Goal: Transaction & Acquisition: Obtain resource

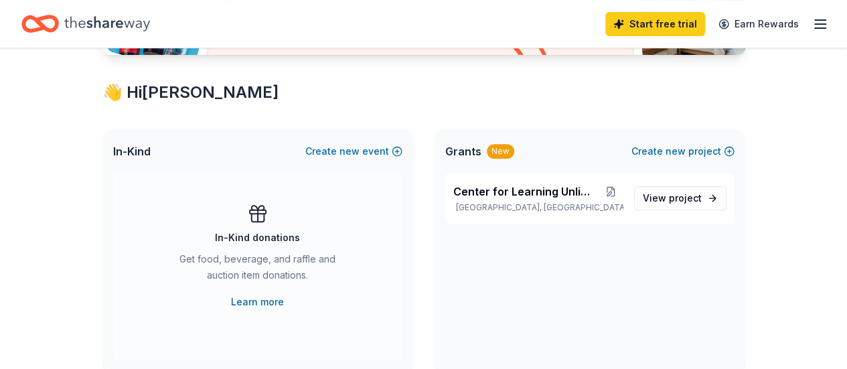
scroll to position [214, 0]
click at [668, 200] on span "View project" at bounding box center [672, 198] width 59 height 16
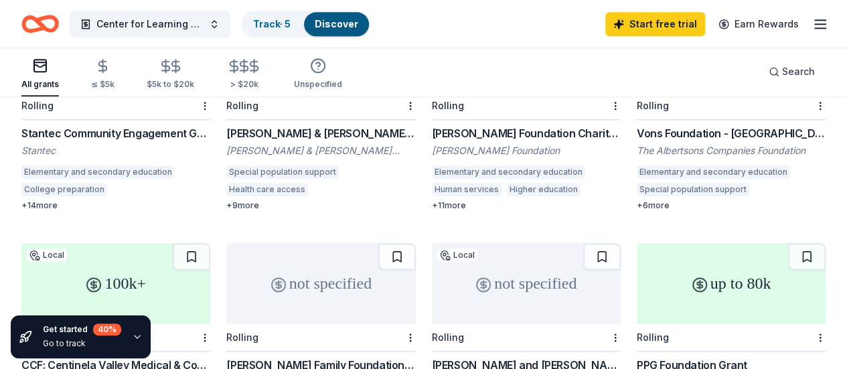
scroll to position [658, 0]
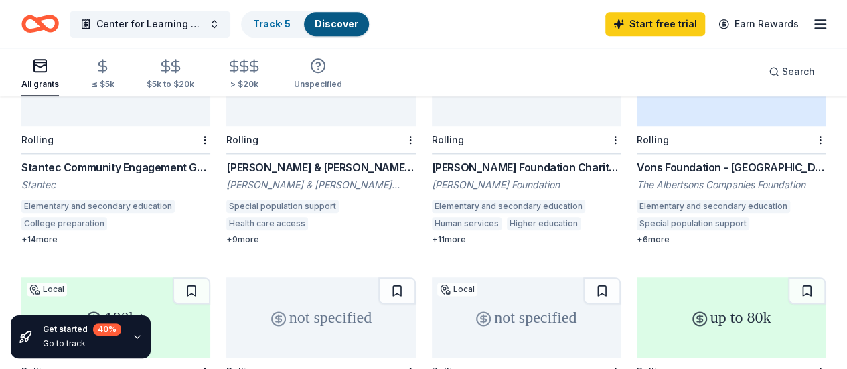
click at [637, 178] on div "The Albertsons Companies Foundation" at bounding box center [731, 184] width 189 height 13
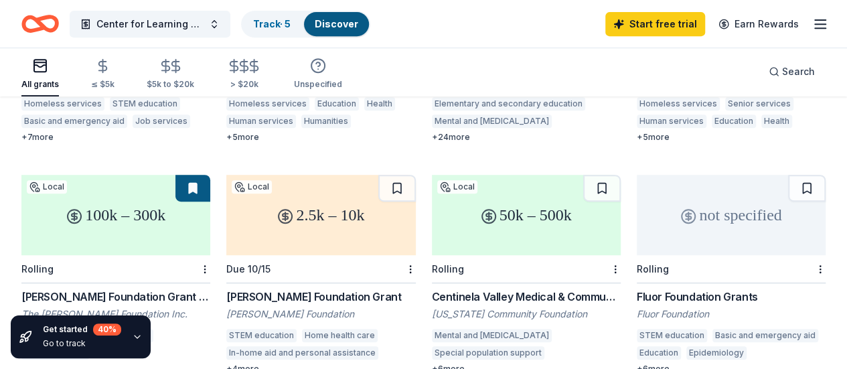
scroll to position [296, 0]
click at [111, 75] on div "≤ $5k" at bounding box center [102, 73] width 23 height 31
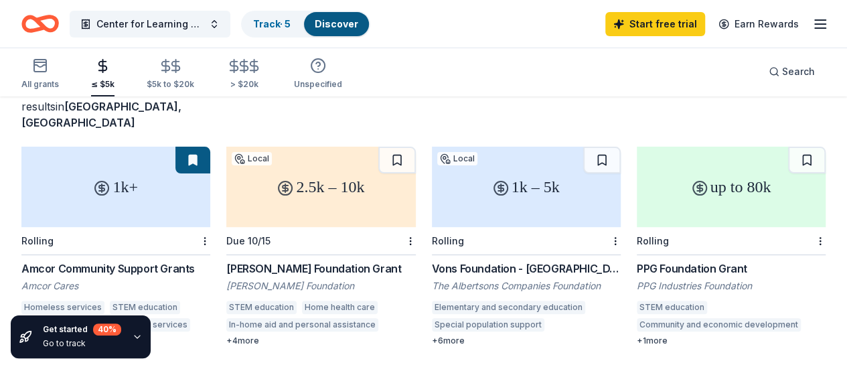
scroll to position [94, 0]
click at [251, 279] on div "Julius Sumner Miller Foundation" at bounding box center [320, 285] width 189 height 13
click at [637, 279] on div "PPG Industries Foundation" at bounding box center [731, 285] width 189 height 13
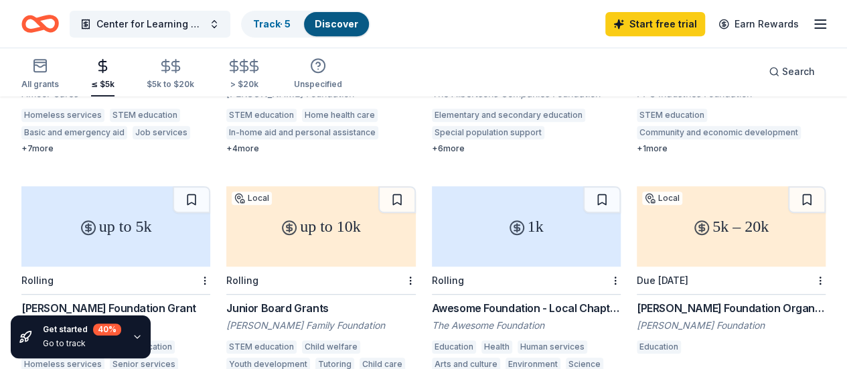
scroll to position [315, 0]
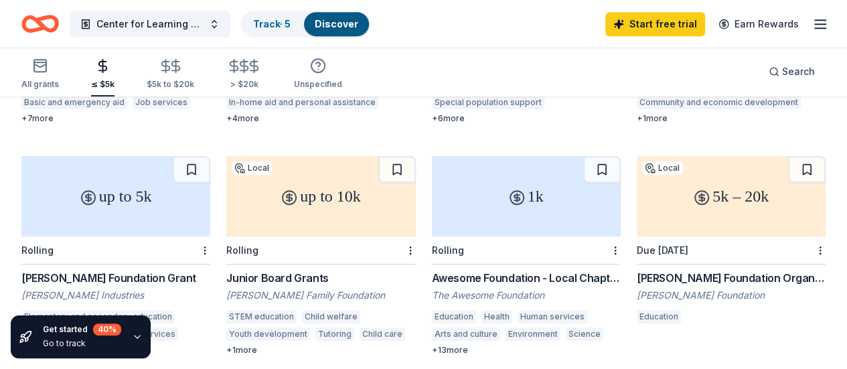
click at [432, 289] on div "The Awesome Foundation" at bounding box center [526, 295] width 189 height 13
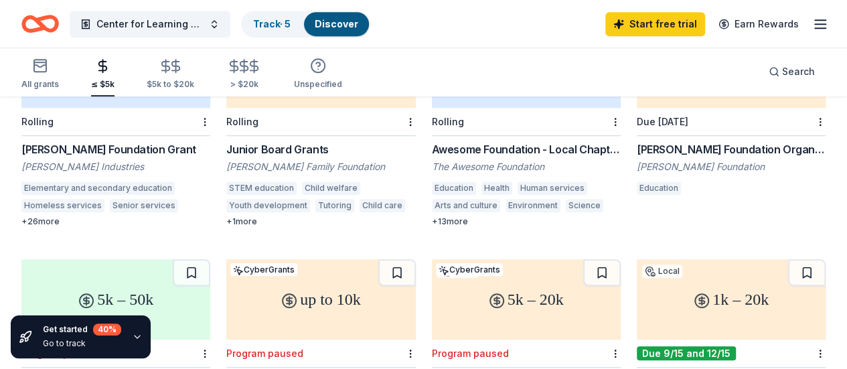
scroll to position [478, 0]
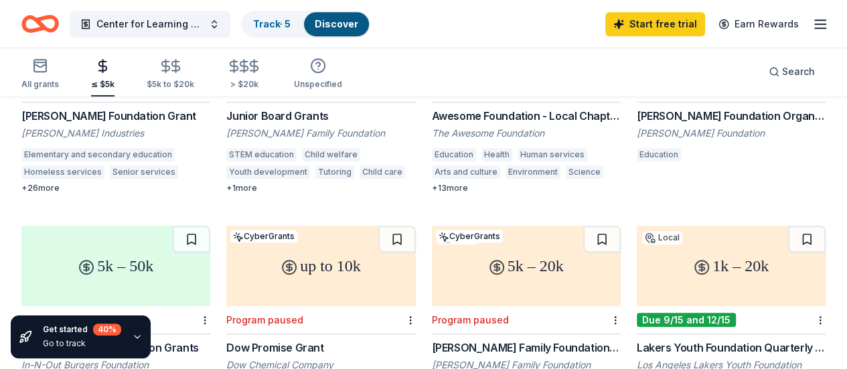
click at [135, 338] on icon "button" at bounding box center [137, 337] width 5 height 3
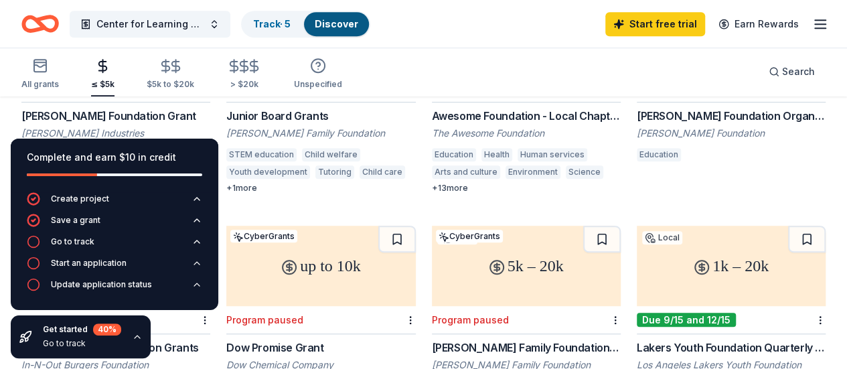
click at [136, 338] on icon "button" at bounding box center [137, 337] width 11 height 11
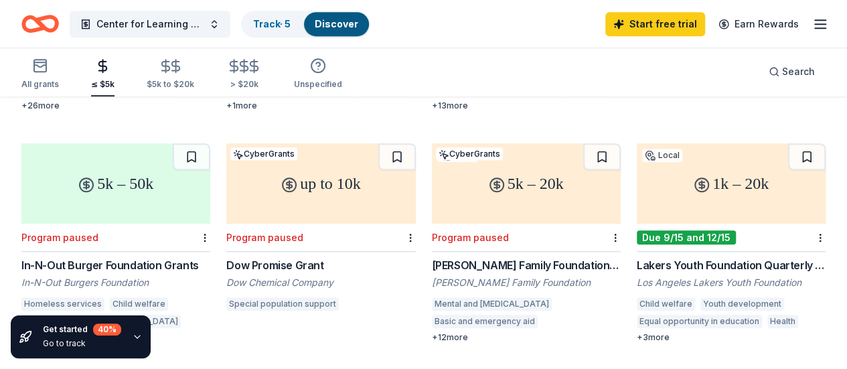
scroll to position [561, 0]
click at [637, 257] on div "Lakers Youth Foundation Quarterly Grants" at bounding box center [731, 265] width 189 height 16
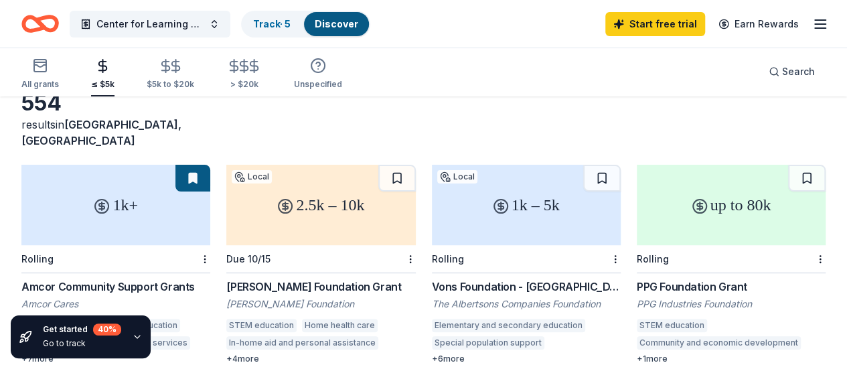
scroll to position [96, 0]
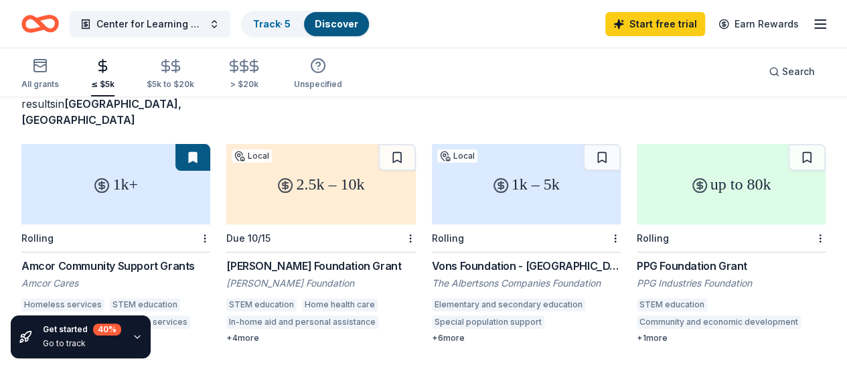
click at [58, 23] on icon "Home" at bounding box center [40, 23] width 38 height 31
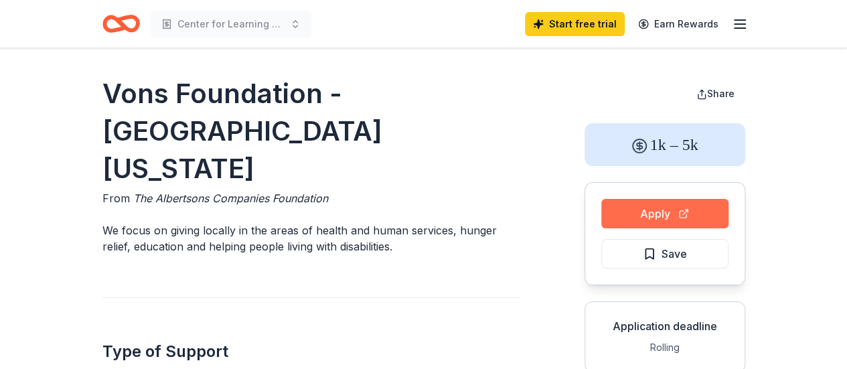
click at [675, 206] on button "Apply" at bounding box center [664, 213] width 127 height 29
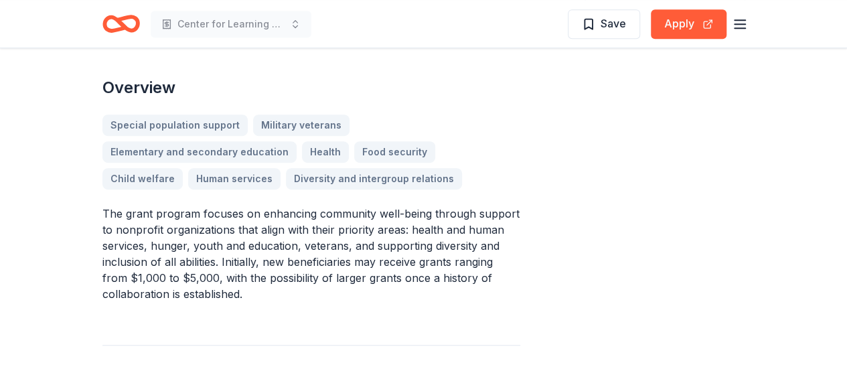
scroll to position [366, 0]
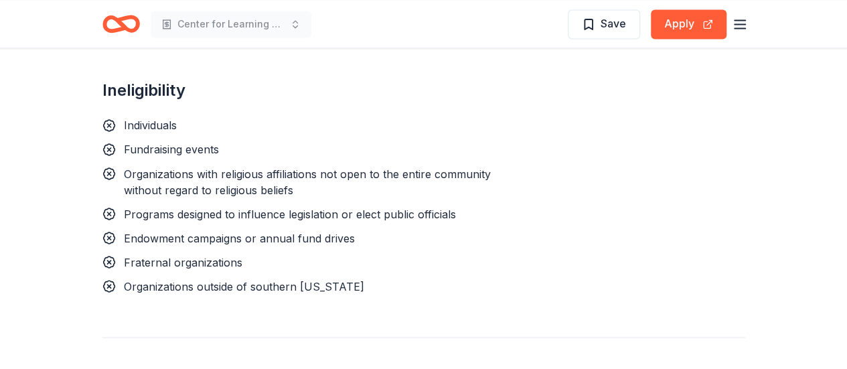
scroll to position [1118, 0]
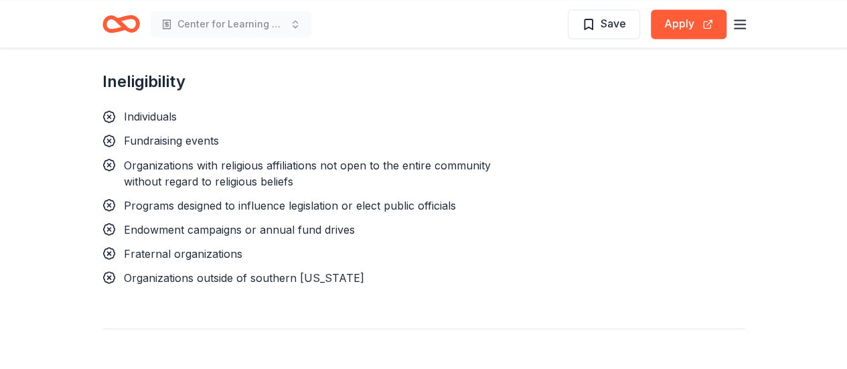
click at [703, 38] on div "Save Apply" at bounding box center [658, 23] width 180 height 31
click at [693, 23] on button "Apply" at bounding box center [689, 23] width 76 height 29
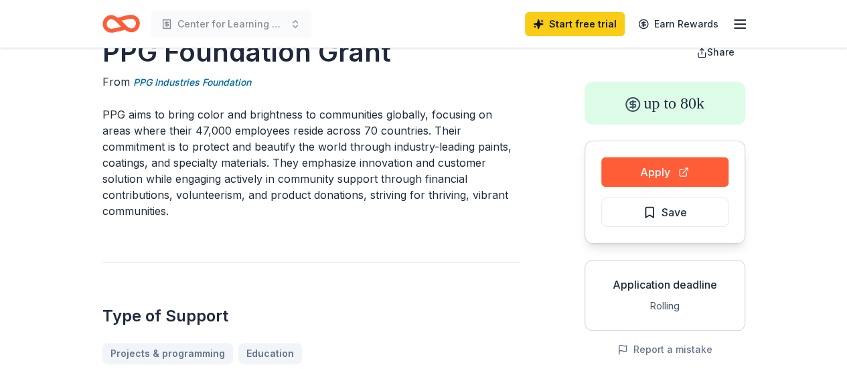
scroll to position [42, 0]
click at [642, 169] on button "Apply" at bounding box center [664, 171] width 127 height 29
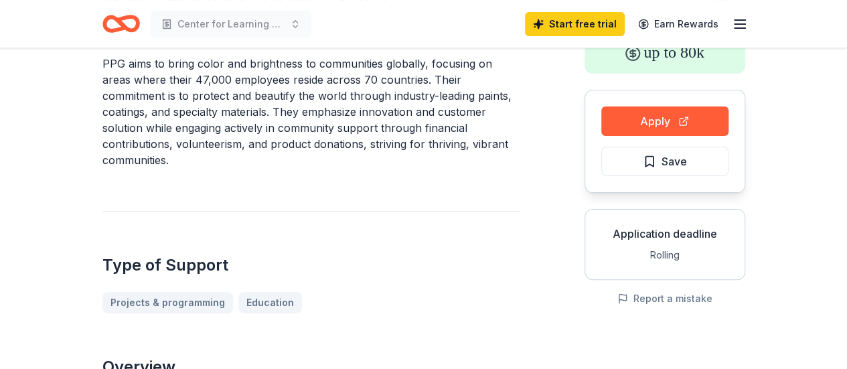
scroll to position [93, 0]
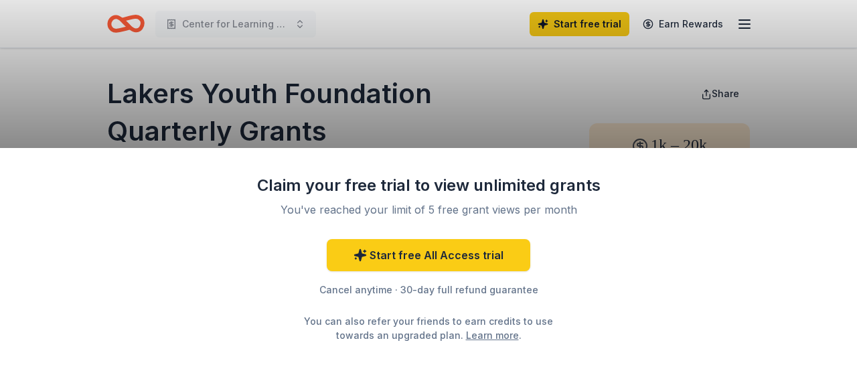
click at [469, 121] on div "Claim your free trial to view unlimited grants You've reached your limit of 5 f…" at bounding box center [428, 184] width 857 height 369
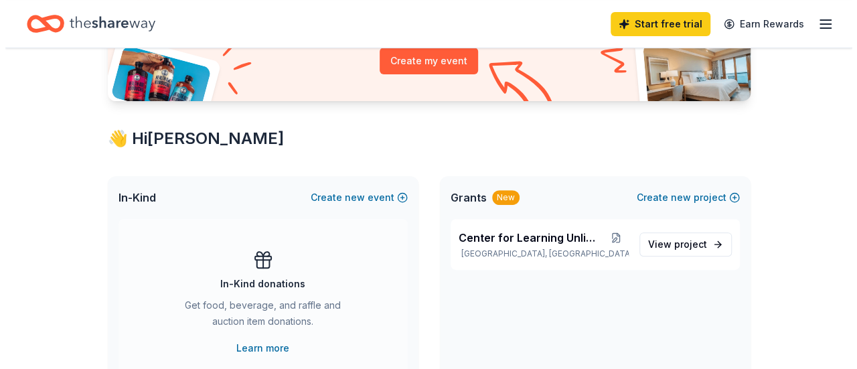
scroll to position [220, 0]
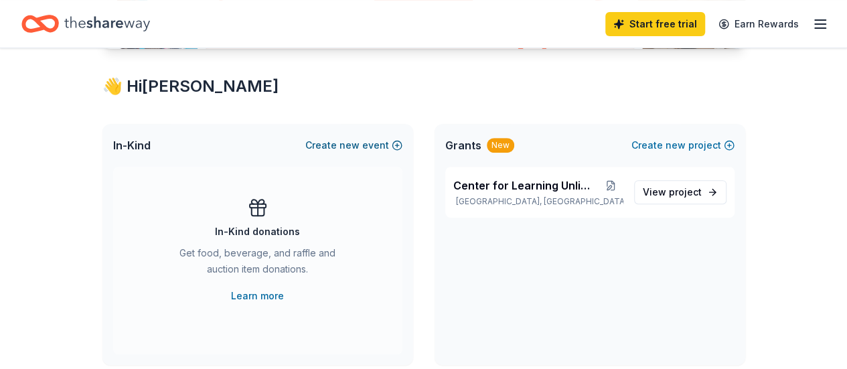
click at [352, 140] on span "new" at bounding box center [350, 145] width 20 height 16
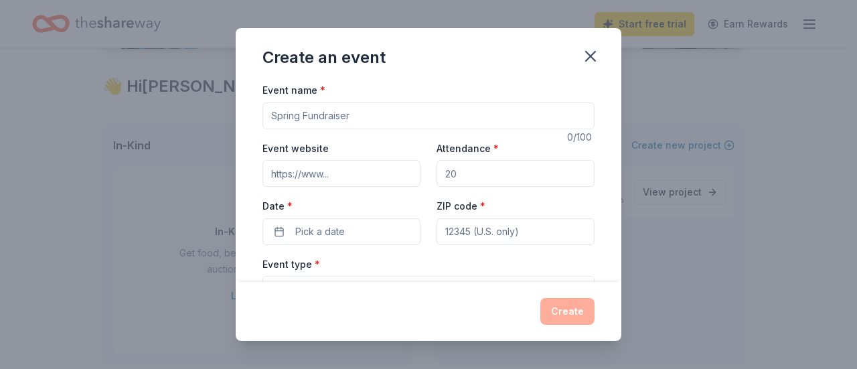
click at [336, 113] on input "Event name *" at bounding box center [429, 115] width 332 height 27
type input "Graduation"
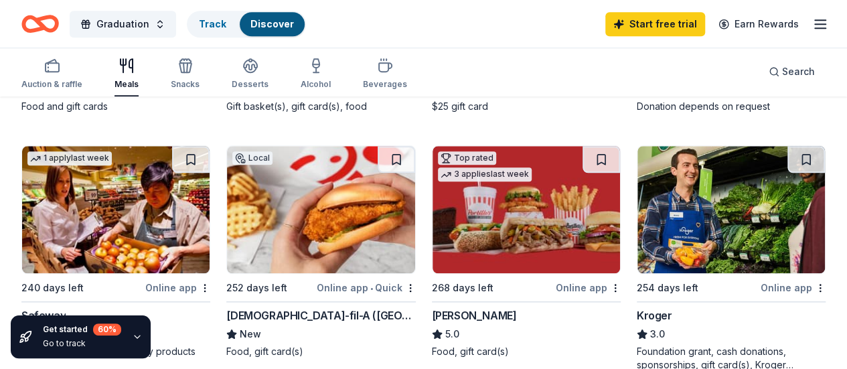
scroll to position [483, 0]
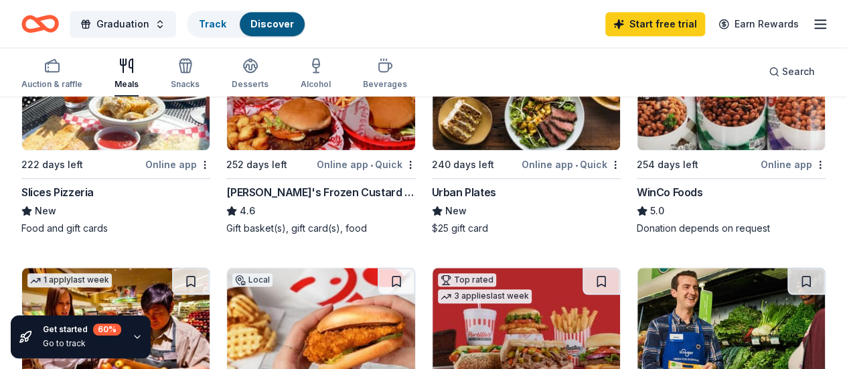
click at [432, 184] on div "Urban Plates" at bounding box center [464, 192] width 64 height 16
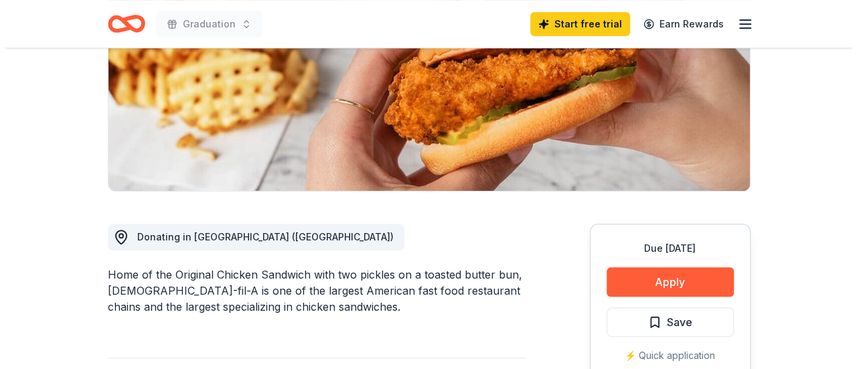
scroll to position [254, 0]
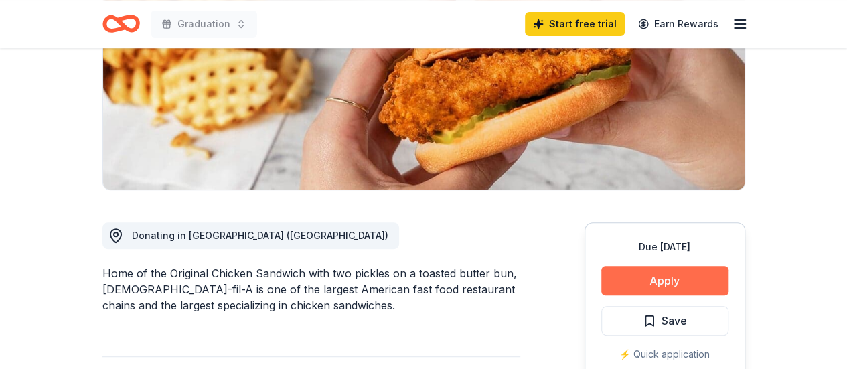
click at [706, 266] on button "Apply" at bounding box center [664, 280] width 127 height 29
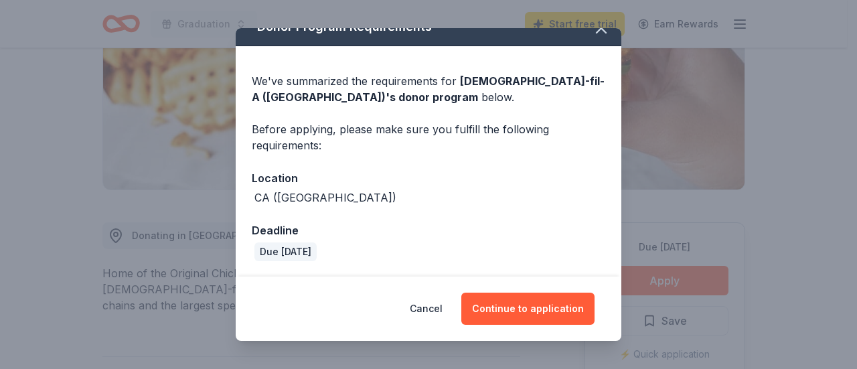
scroll to position [20, 0]
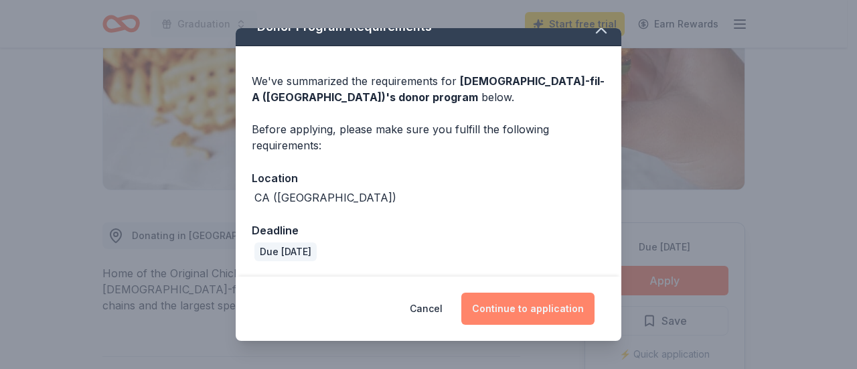
click at [528, 307] on button "Continue to application" at bounding box center [527, 309] width 133 height 32
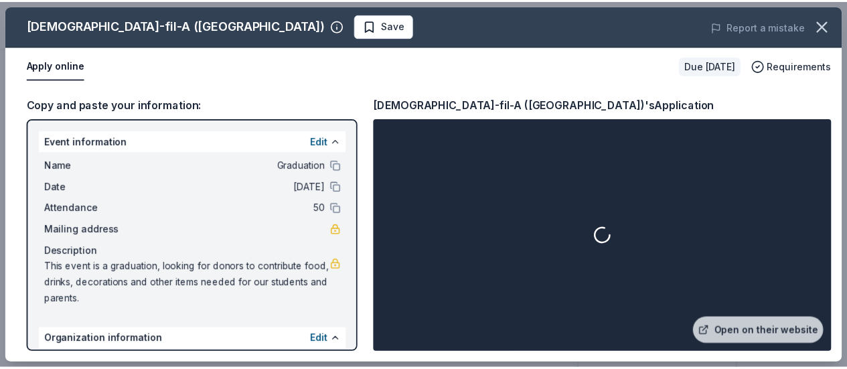
scroll to position [149, 0]
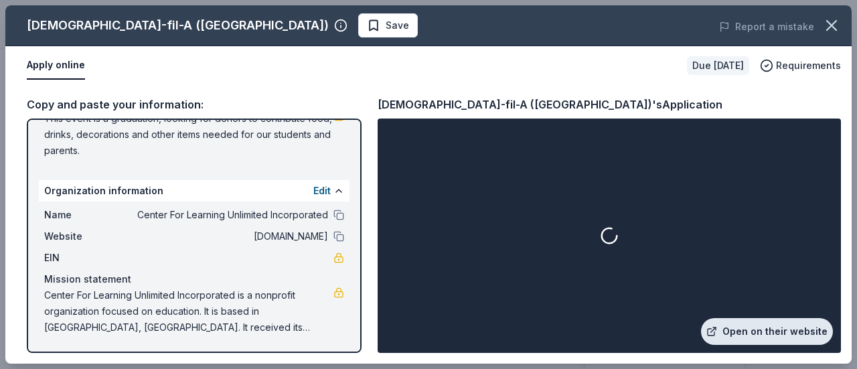
click at [747, 323] on link "Open on their website" at bounding box center [767, 331] width 132 height 27
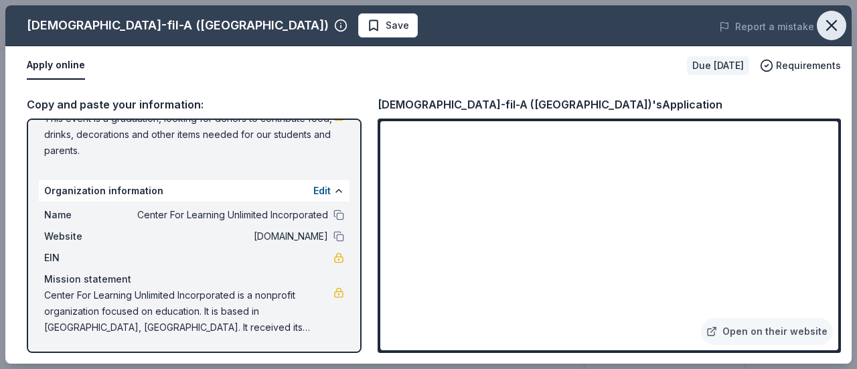
click at [833, 19] on icon "button" at bounding box center [831, 25] width 19 height 19
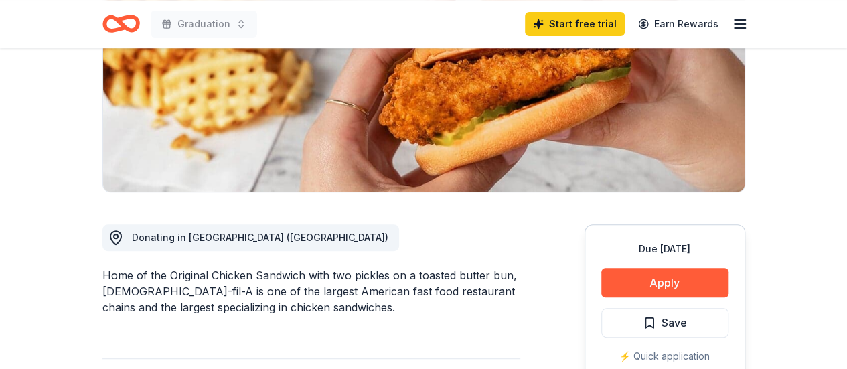
scroll to position [0, 0]
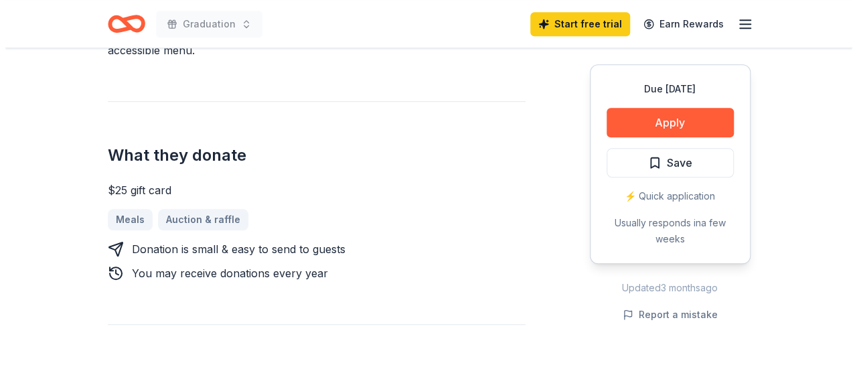
scroll to position [471, 0]
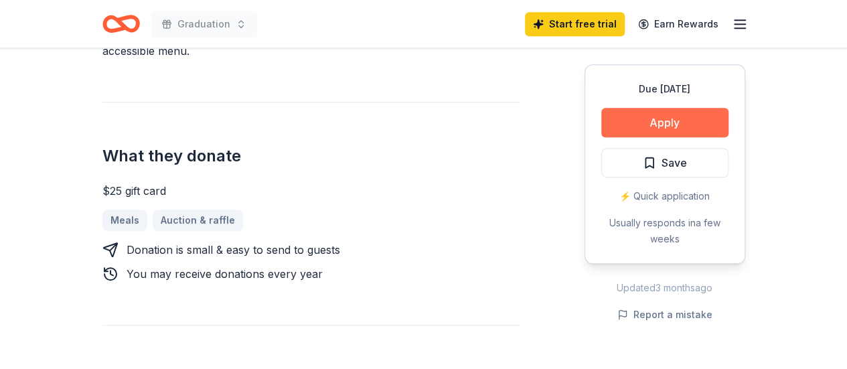
click at [664, 125] on button "Apply" at bounding box center [664, 122] width 127 height 29
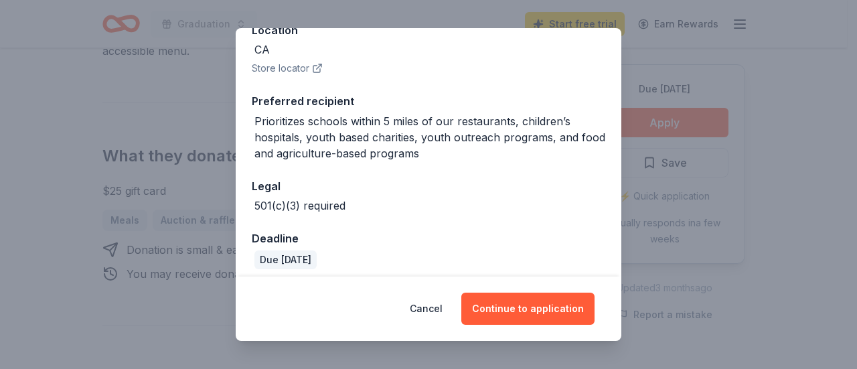
scroll to position [169, 0]
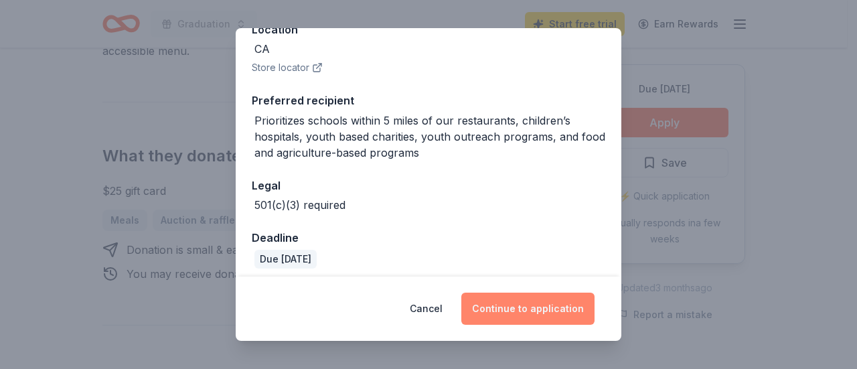
click at [498, 309] on button "Continue to application" at bounding box center [527, 309] width 133 height 32
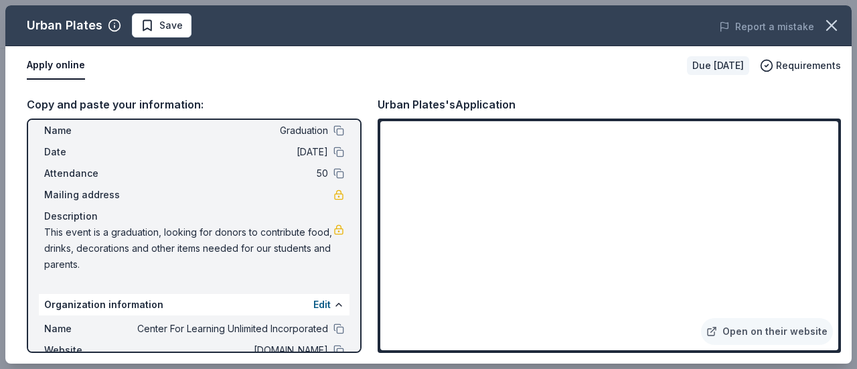
scroll to position [50, 0]
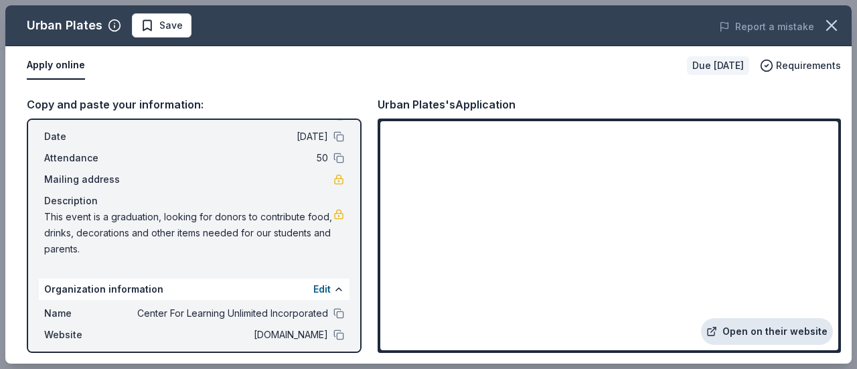
click at [735, 321] on link "Open on their website" at bounding box center [767, 331] width 132 height 27
click at [741, 323] on link "Open on their website" at bounding box center [767, 331] width 132 height 27
